Goal: Information Seeking & Learning: Learn about a topic

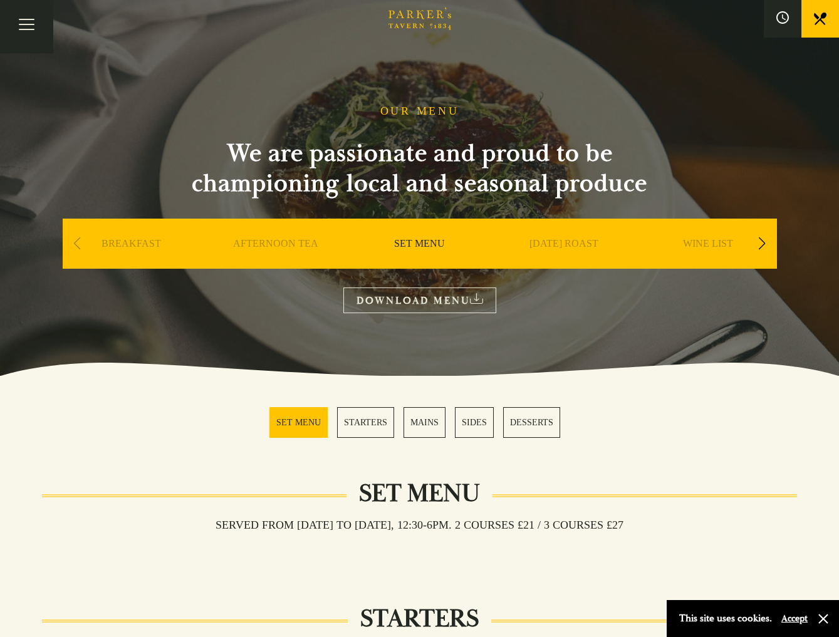
click at [423, 419] on link "MAINS" at bounding box center [425, 422] width 42 height 31
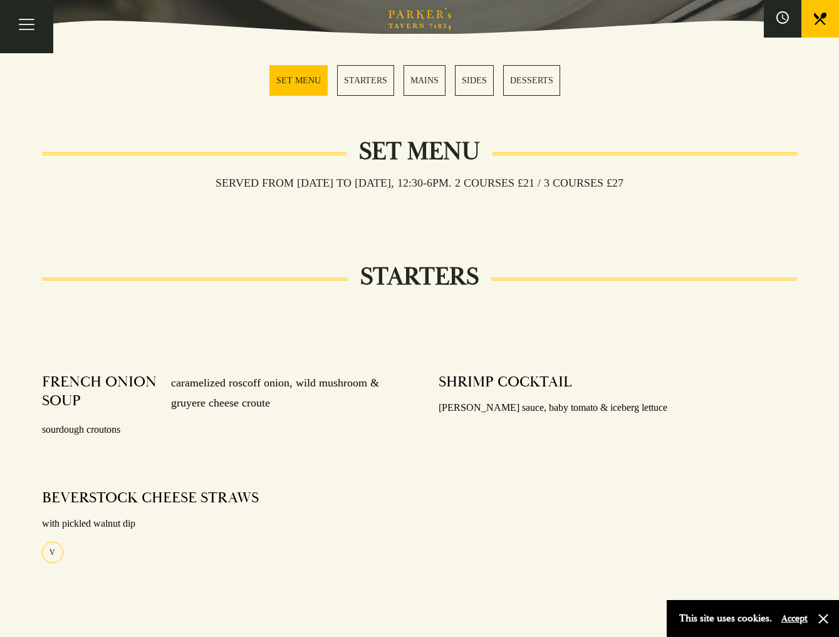
scroll to position [322, 0]
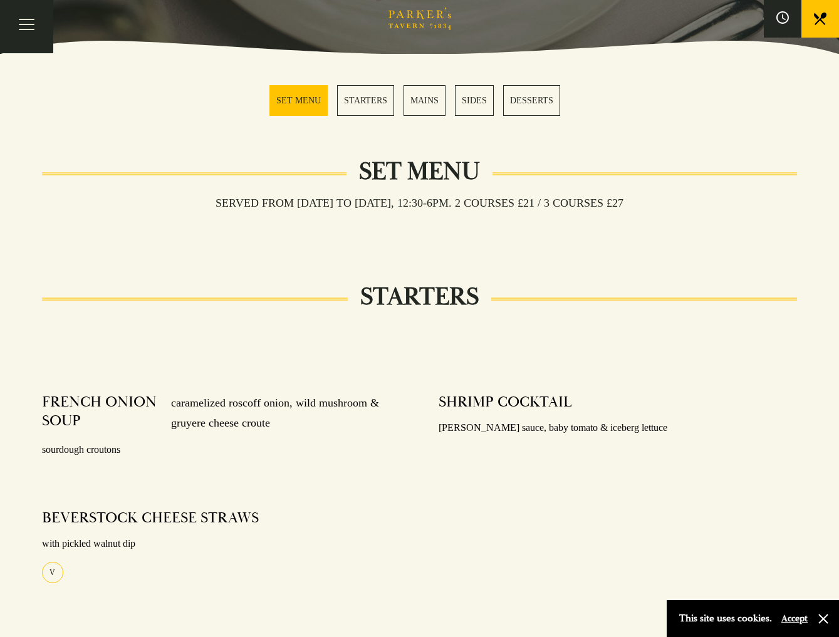
click at [367, 105] on link "STARTERS" at bounding box center [365, 100] width 57 height 31
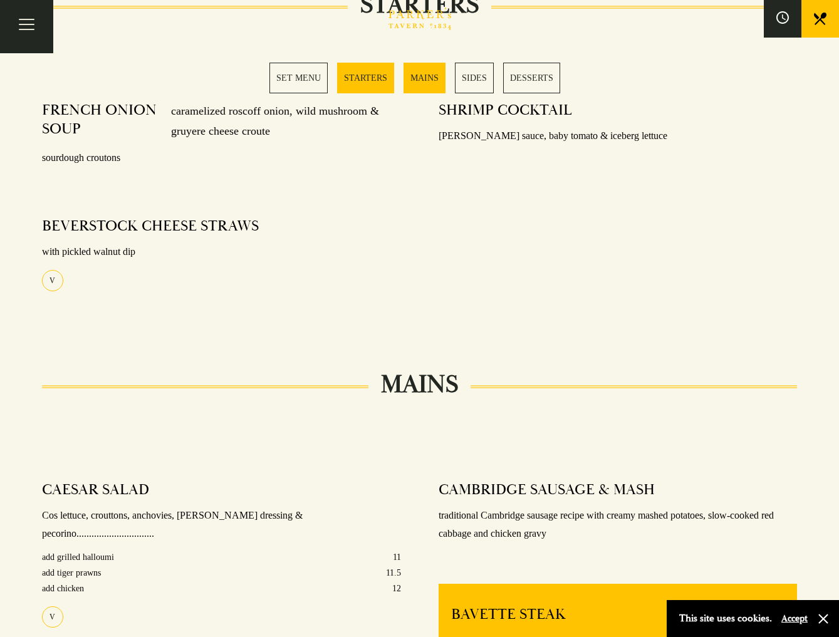
scroll to position [619, 0]
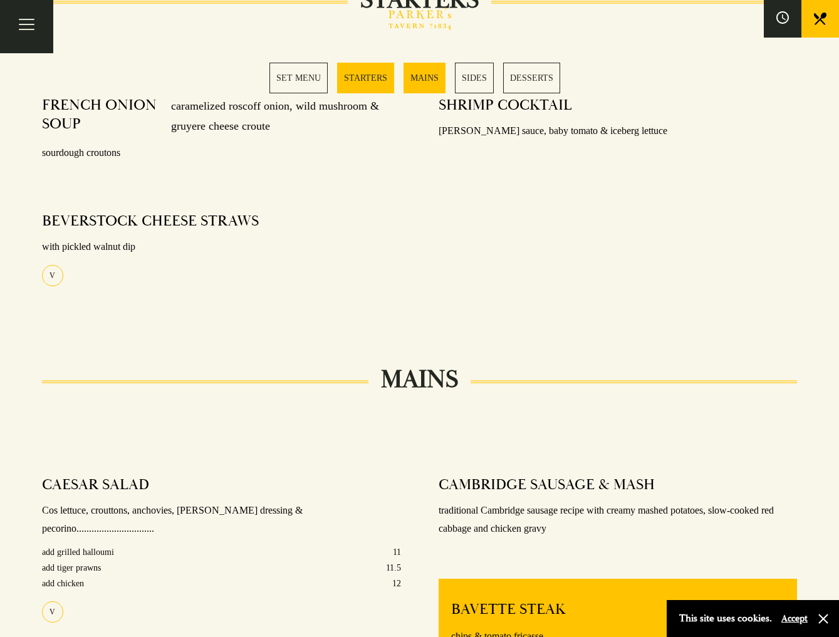
click at [422, 83] on link "MAINS" at bounding box center [425, 78] width 42 height 31
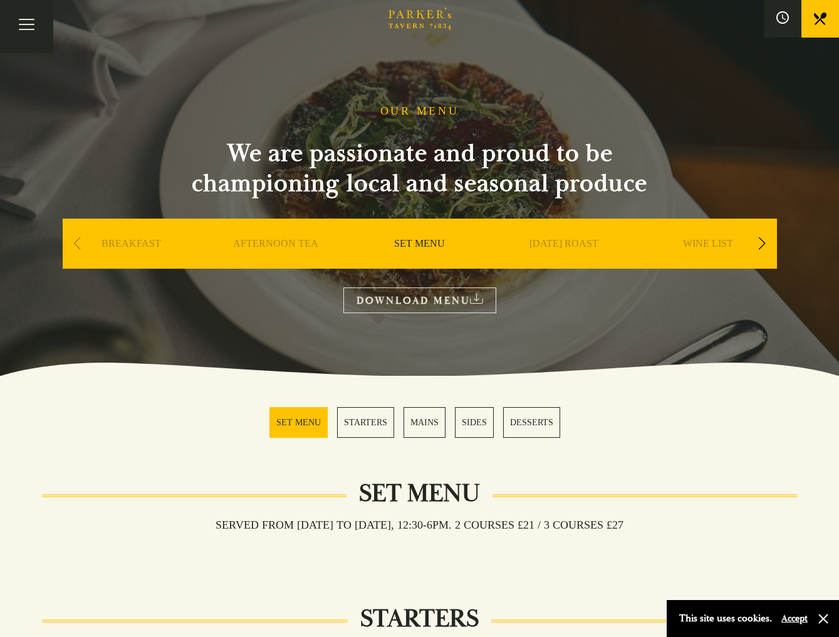
click at [76, 243] on div "Previous slide" at bounding box center [77, 244] width 17 height 28
click at [256, 243] on link "AFTERNOON TEA" at bounding box center [275, 263] width 85 height 50
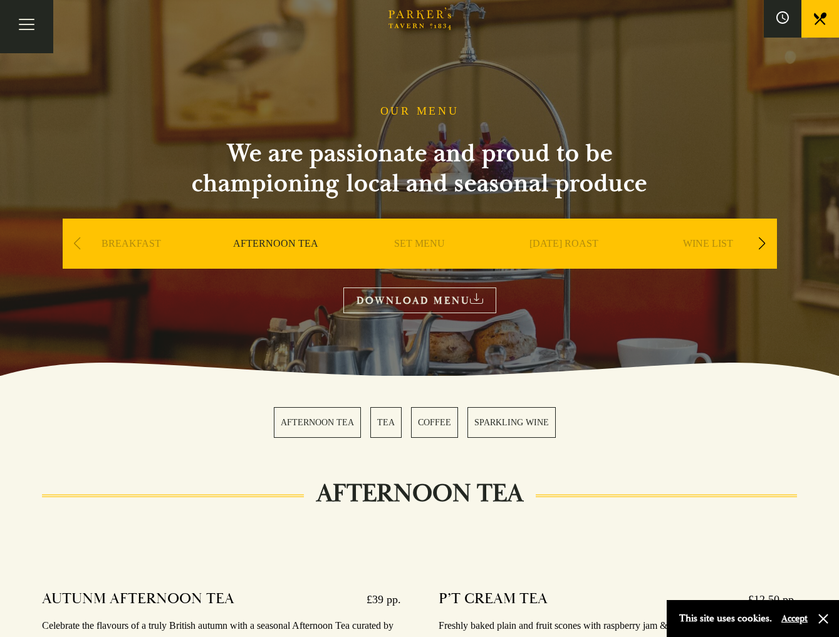
click at [761, 243] on div "Next slide" at bounding box center [762, 244] width 17 height 28
click at [718, 245] on link "A LA CARTE" at bounding box center [708, 263] width 58 height 50
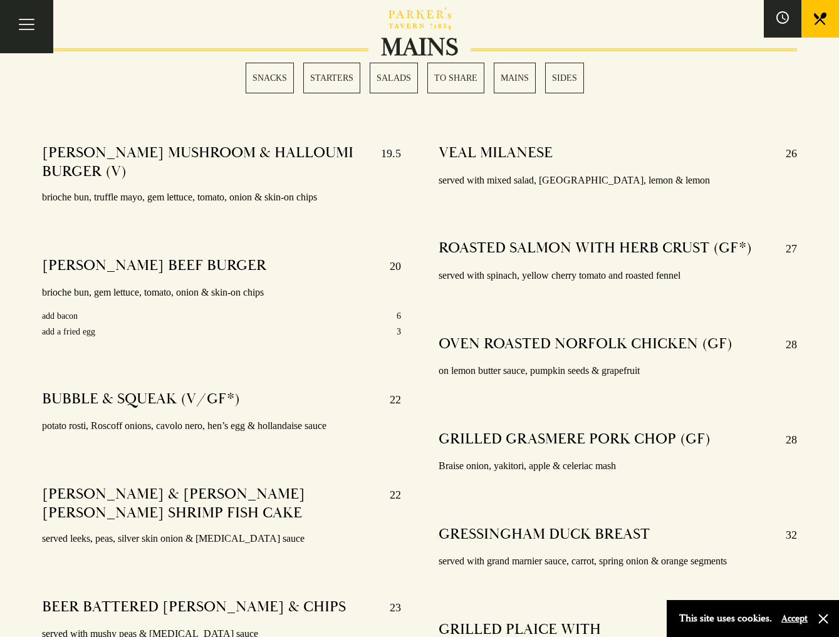
scroll to position [2183, 0]
